Goal: Task Accomplishment & Management: Manage account settings

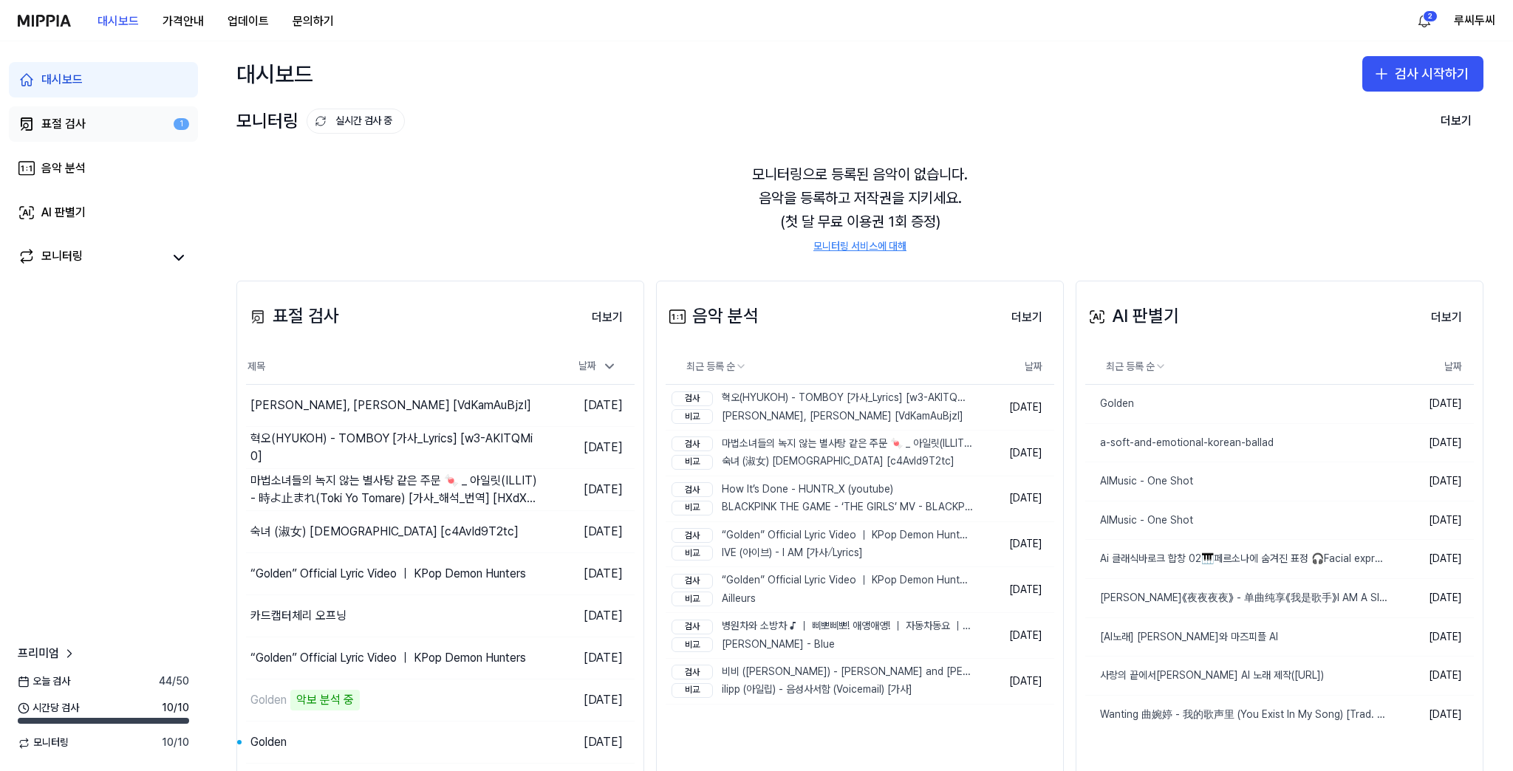
click at [115, 120] on link "표절 검사 1" at bounding box center [103, 123] width 189 height 35
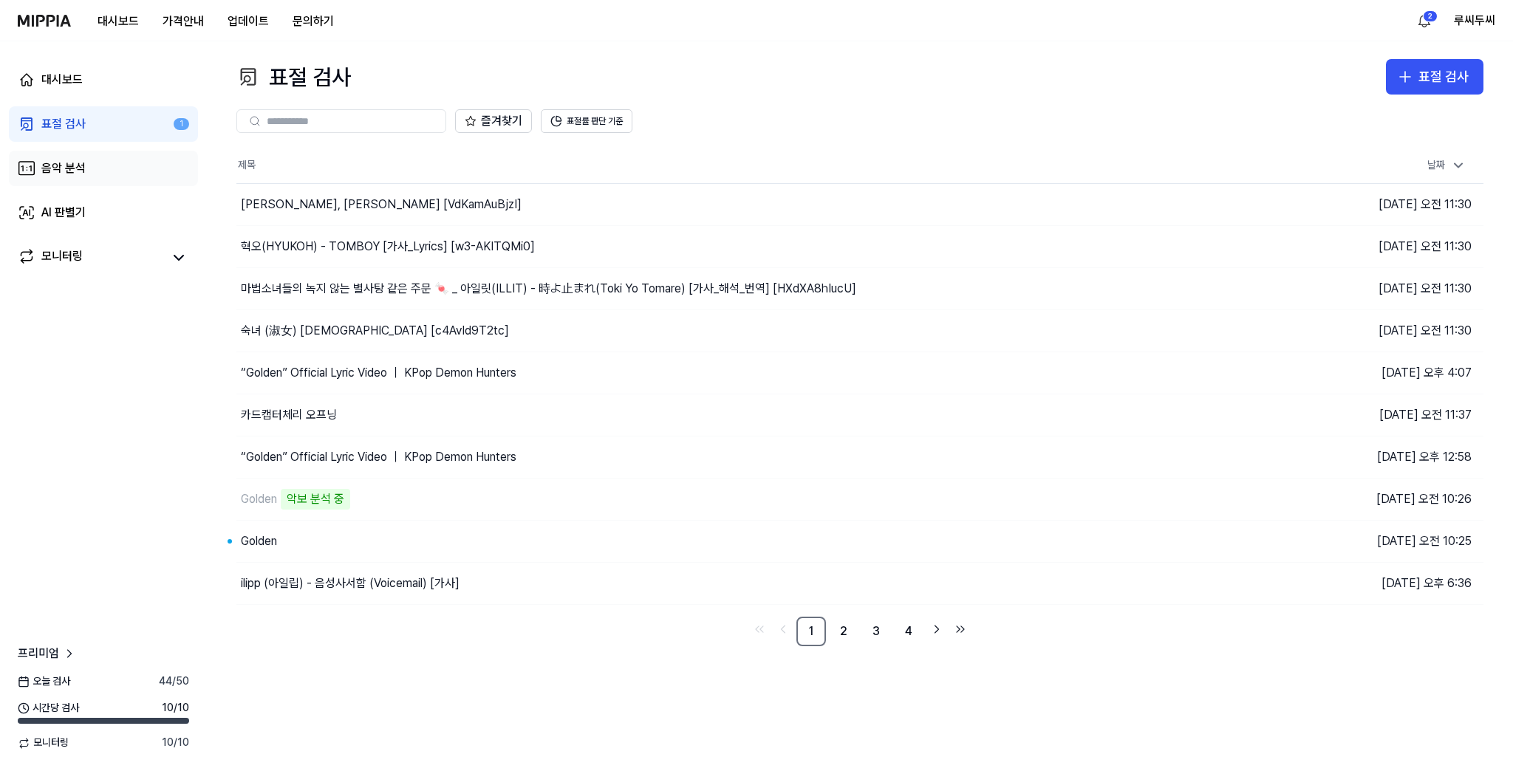
click at [82, 163] on div "음악 분석" at bounding box center [63, 169] width 44 height 18
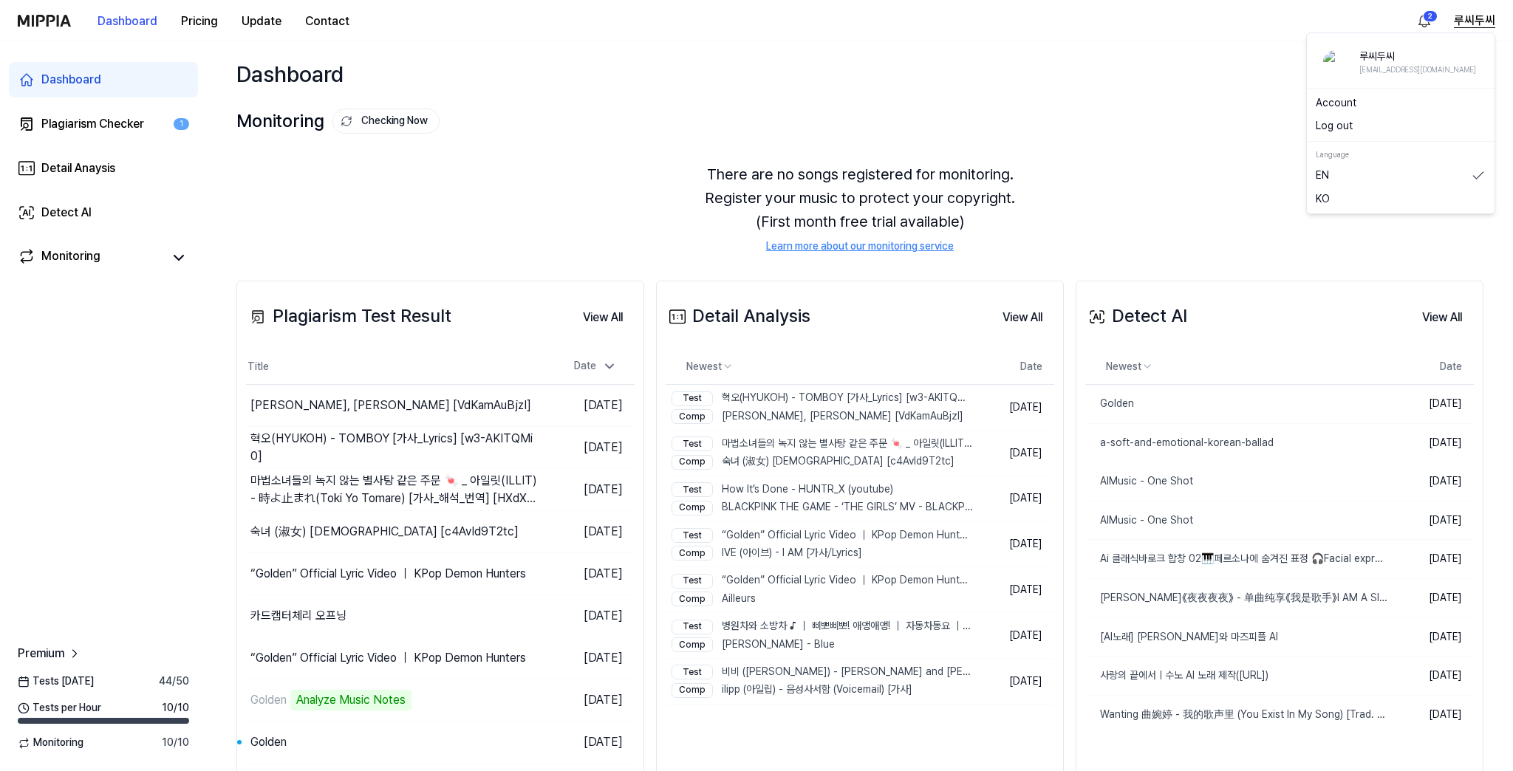
click at [1468, 22] on button "루씨두씨" at bounding box center [1474, 21] width 41 height 18
click at [1368, 123] on button "Log out" at bounding box center [1401, 126] width 170 height 15
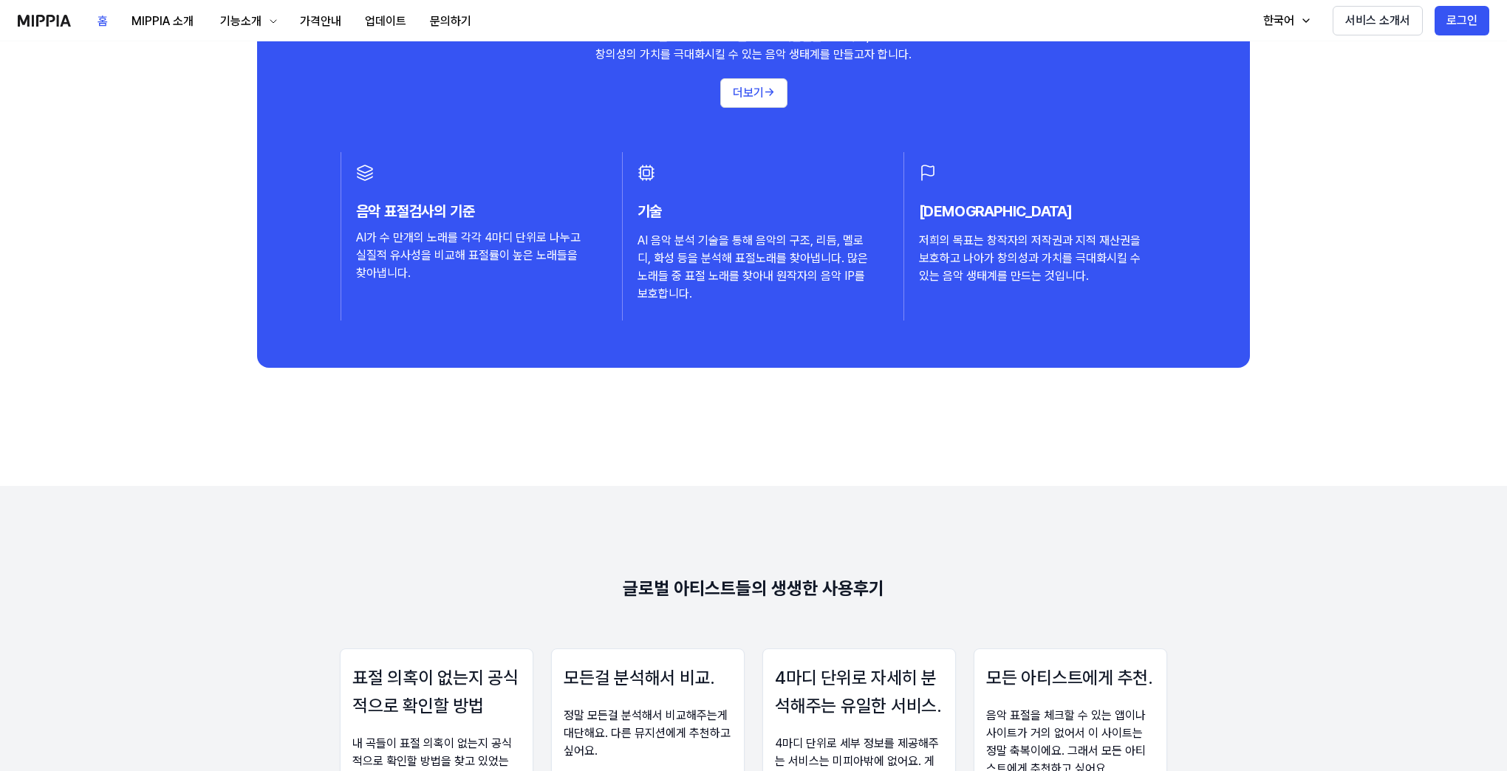
scroll to position [1886, 0]
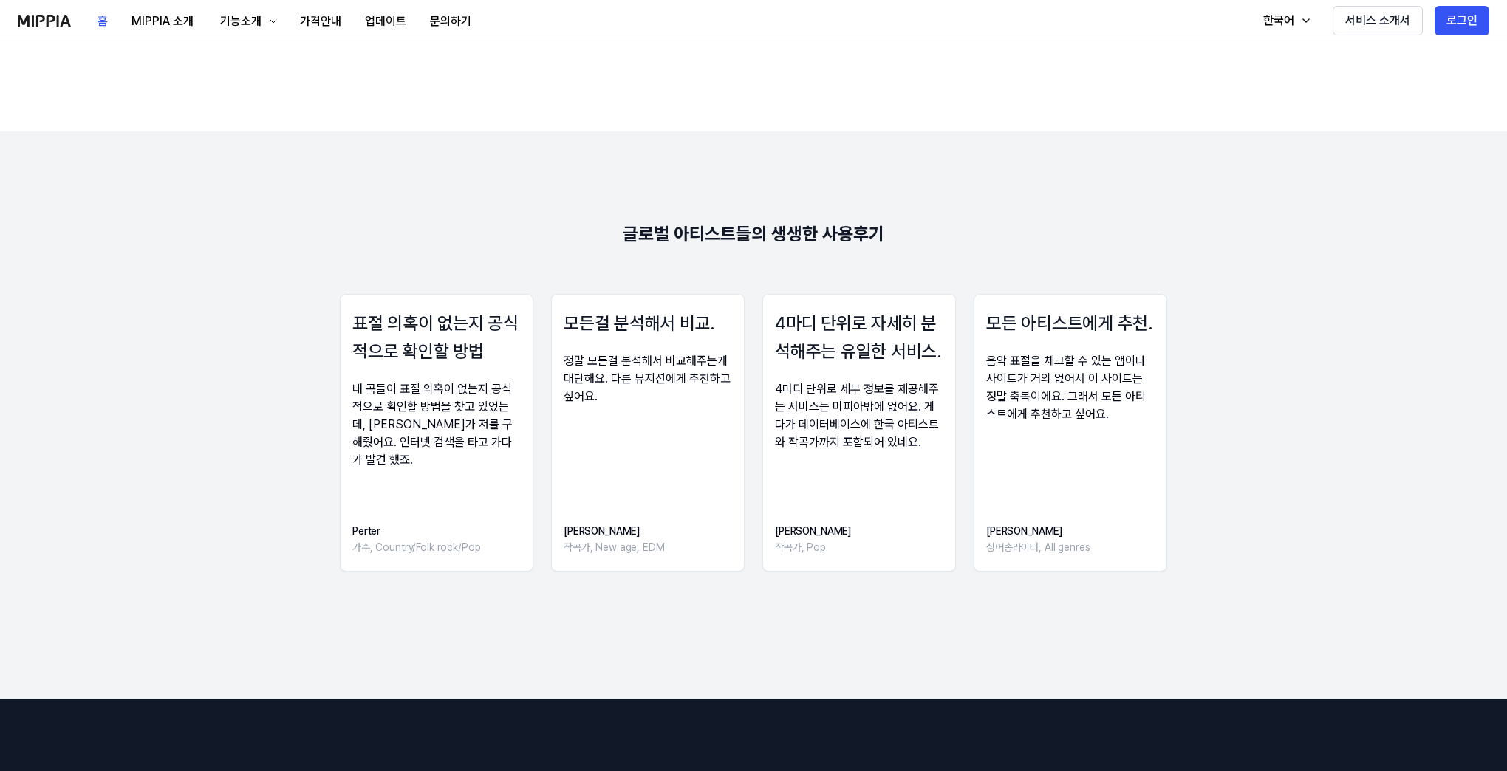
click at [327, 409] on div "표절 의혹이 없는지 공식적으로 확인할 방법 내 곡들이 표절 의혹이 없는지 공식적으로 확인할 방법을 찾고 있었는데, 미피아가 저를 구해줬어요. …" at bounding box center [753, 437] width 1271 height 287
click at [1190, 426] on div "표절 의혹이 없는지 공식적으로 확인할 방법 내 곡들이 표절 의혹이 없는지 공식적으로 확인할 방법을 찾고 있었는데, 미피아가 저를 구해줬어요. …" at bounding box center [753, 437] width 1271 height 287
